Goal: Share content

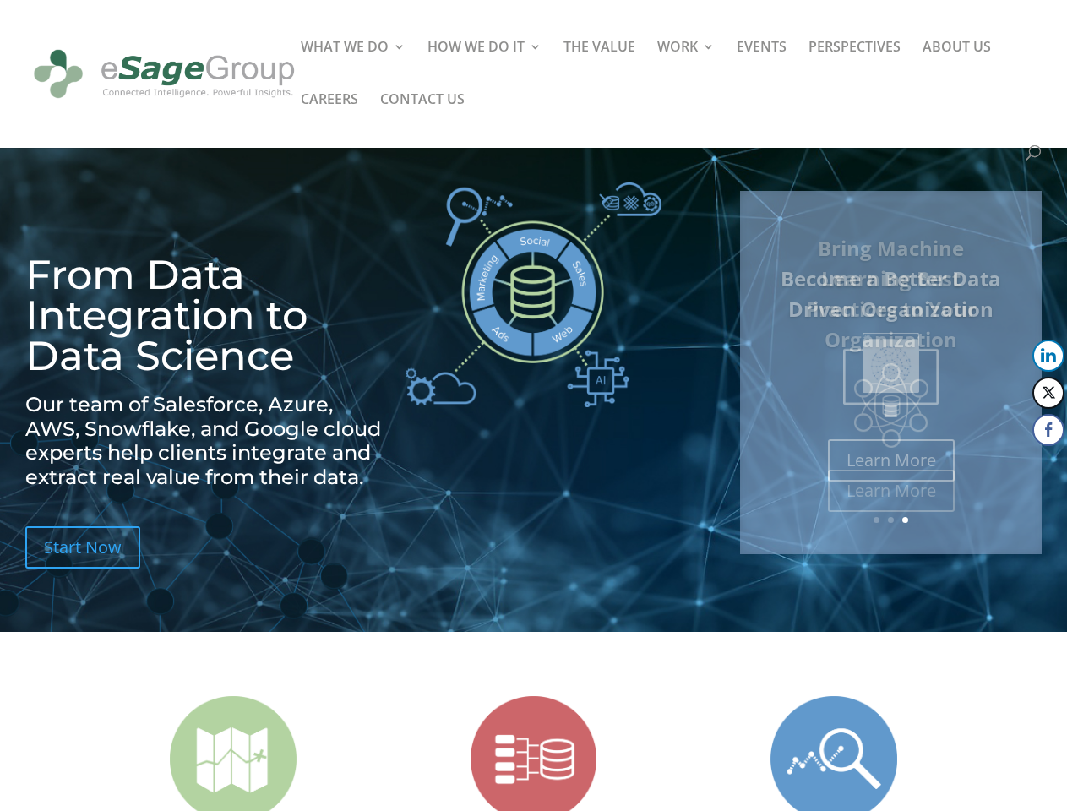
click at [533, 406] on img at bounding box center [534, 294] width 256 height 225
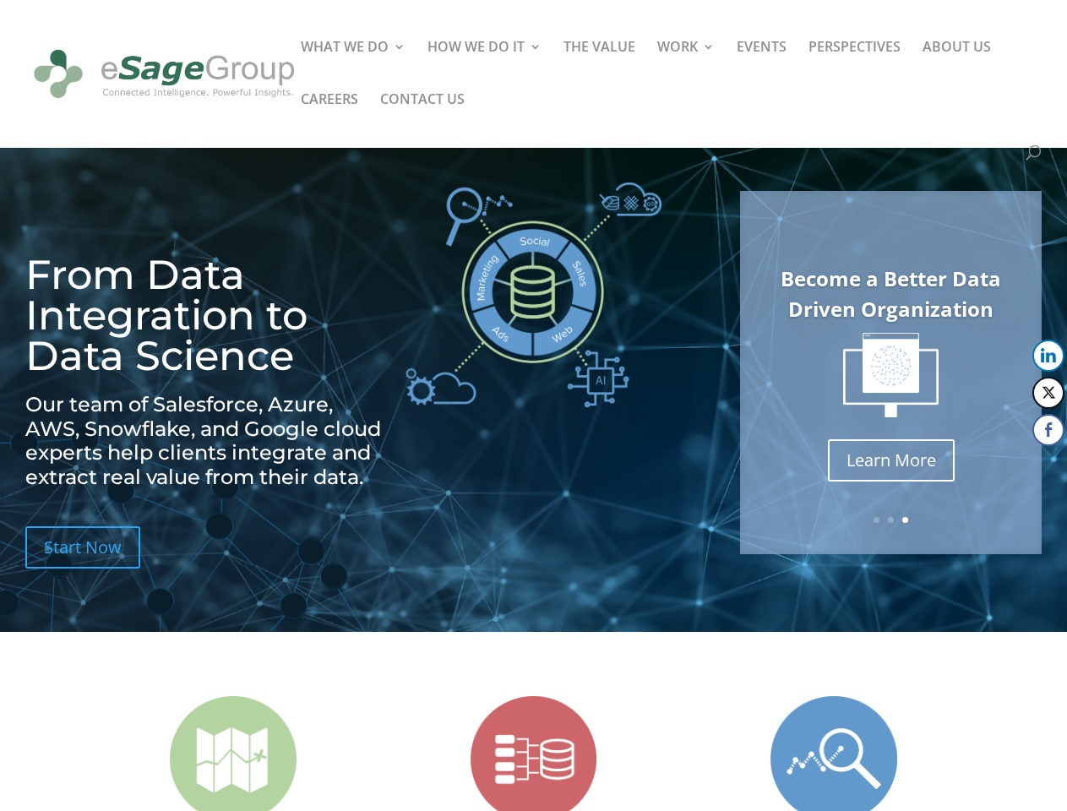
click at [533, 406] on img at bounding box center [534, 294] width 256 height 225
click at [890, 373] on img at bounding box center [890, 375] width 95 height 85
click at [742, 373] on link "Previous" at bounding box center [742, 372] width 41 height 41
click at [1048, 356] on button "LinkedIn" at bounding box center [1048, 356] width 32 height 32
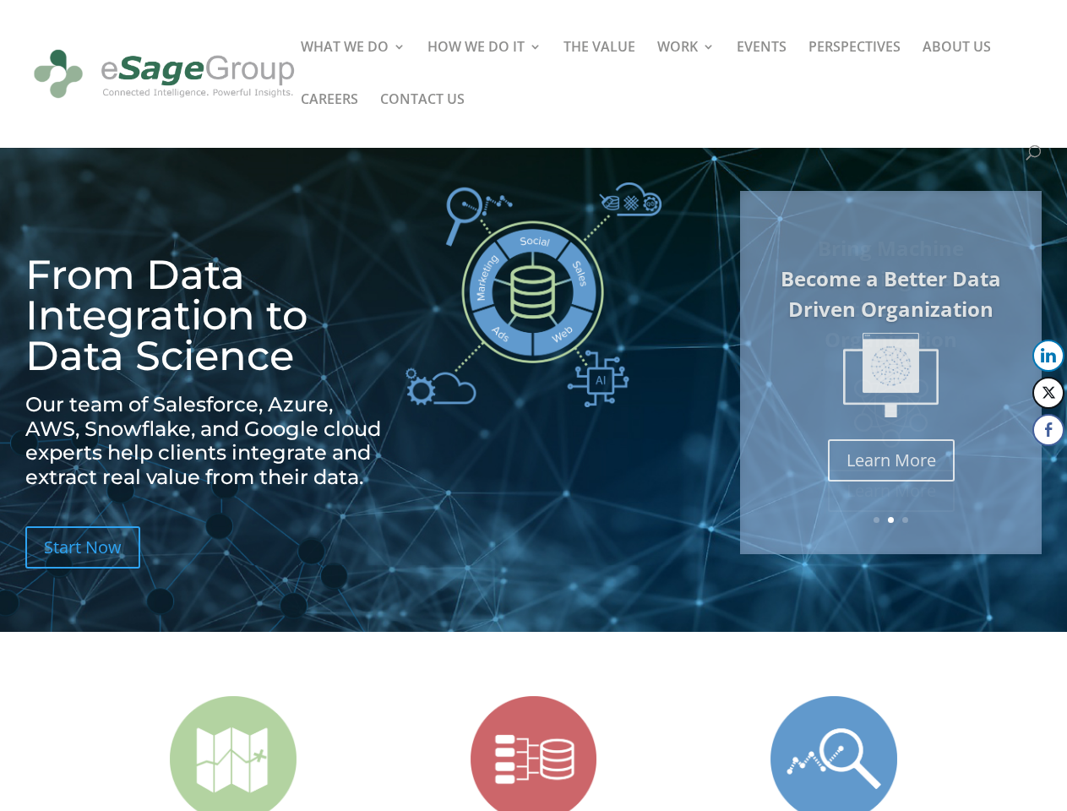
click at [1048, 393] on button "Twitter" at bounding box center [1048, 393] width 32 height 32
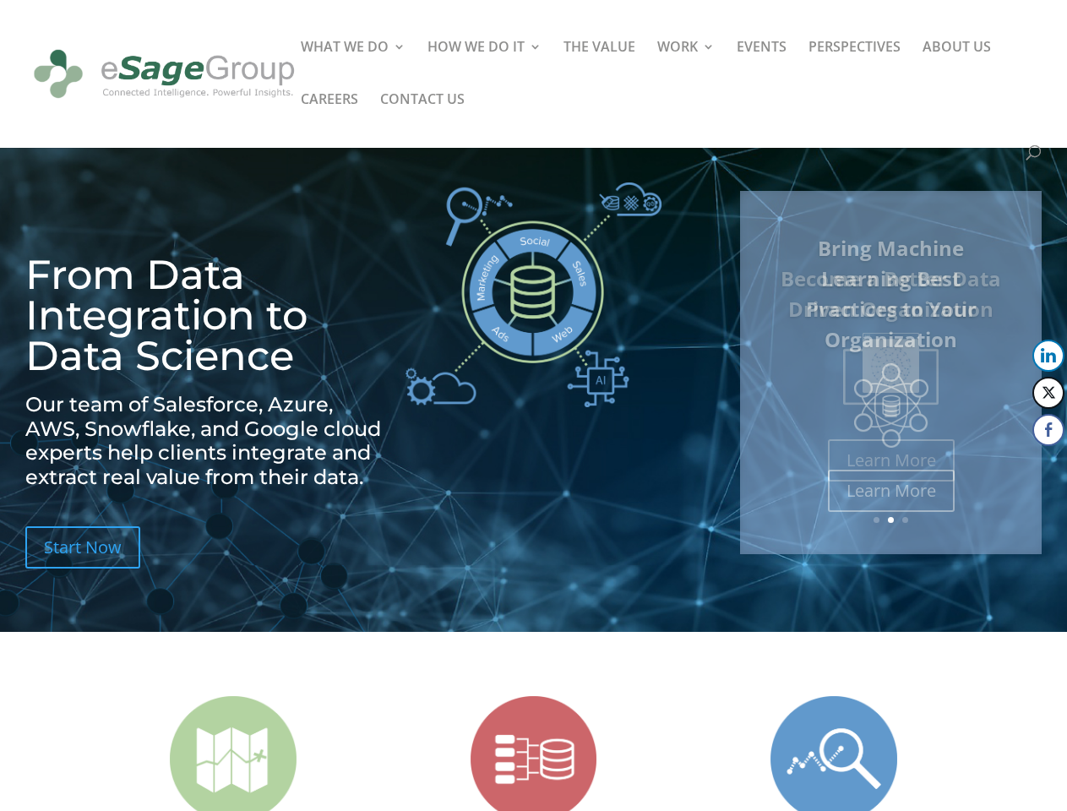
click at [1048, 430] on button "Facebook" at bounding box center [1048, 430] width 32 height 32
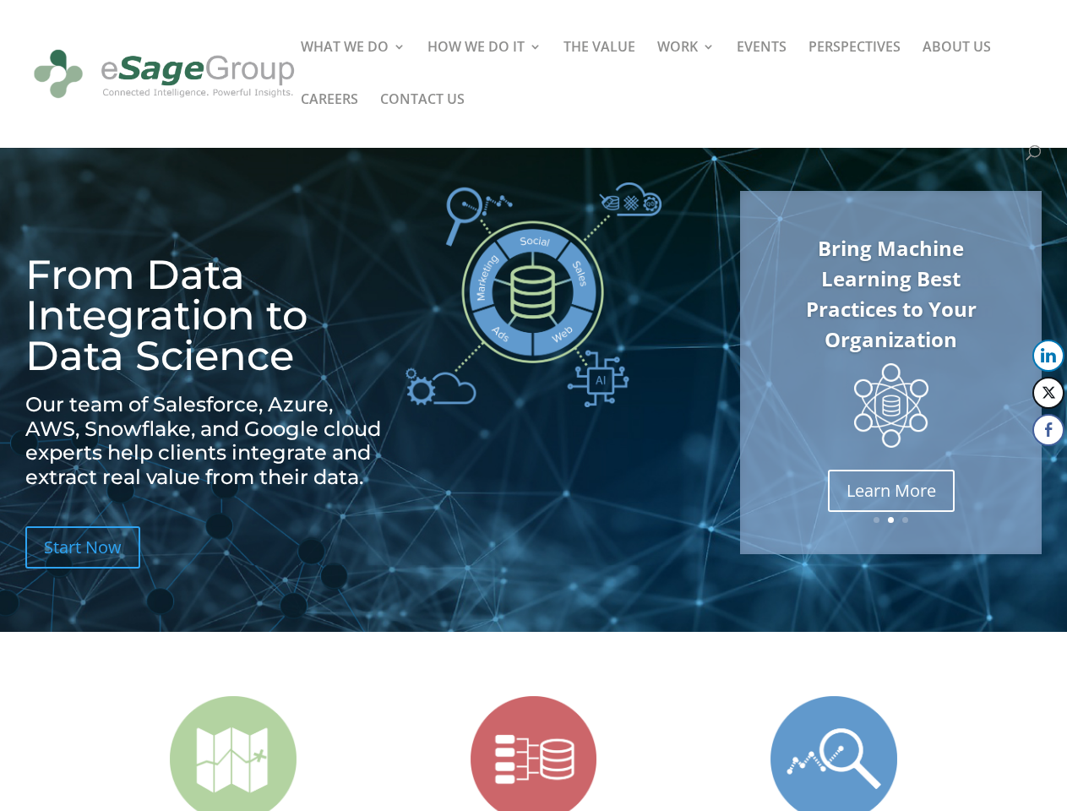
click at [1016, 464] on span at bounding box center [1016, 464] width 20 height 20
